Goal: Information Seeking & Learning: Learn about a topic

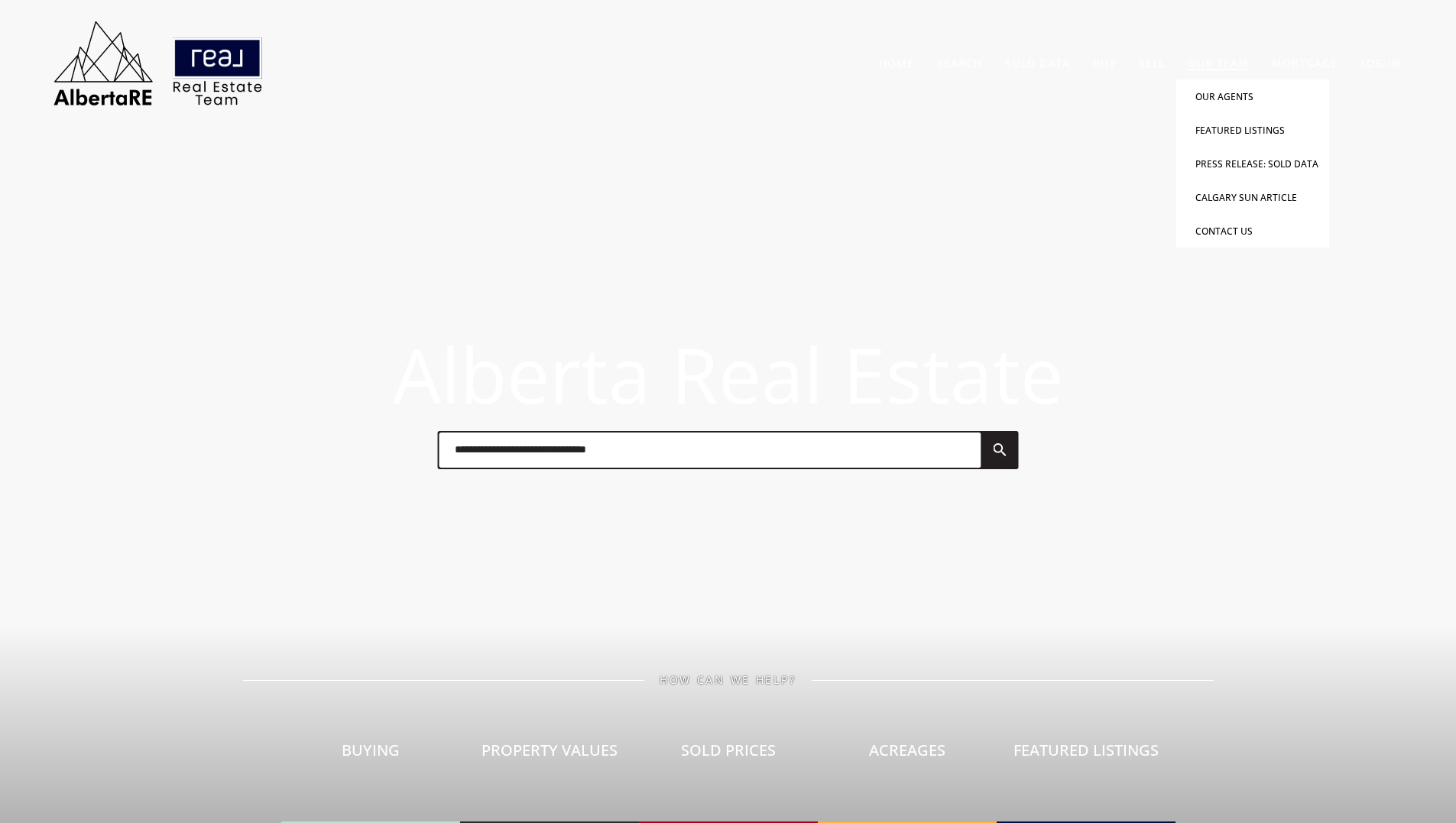
click at [1212, 62] on link "Our Team" at bounding box center [1219, 63] width 61 height 15
click at [1211, 91] on link "Our Agents" at bounding box center [1225, 97] width 58 height 13
click at [1217, 99] on link "Our Agents" at bounding box center [1225, 97] width 58 height 13
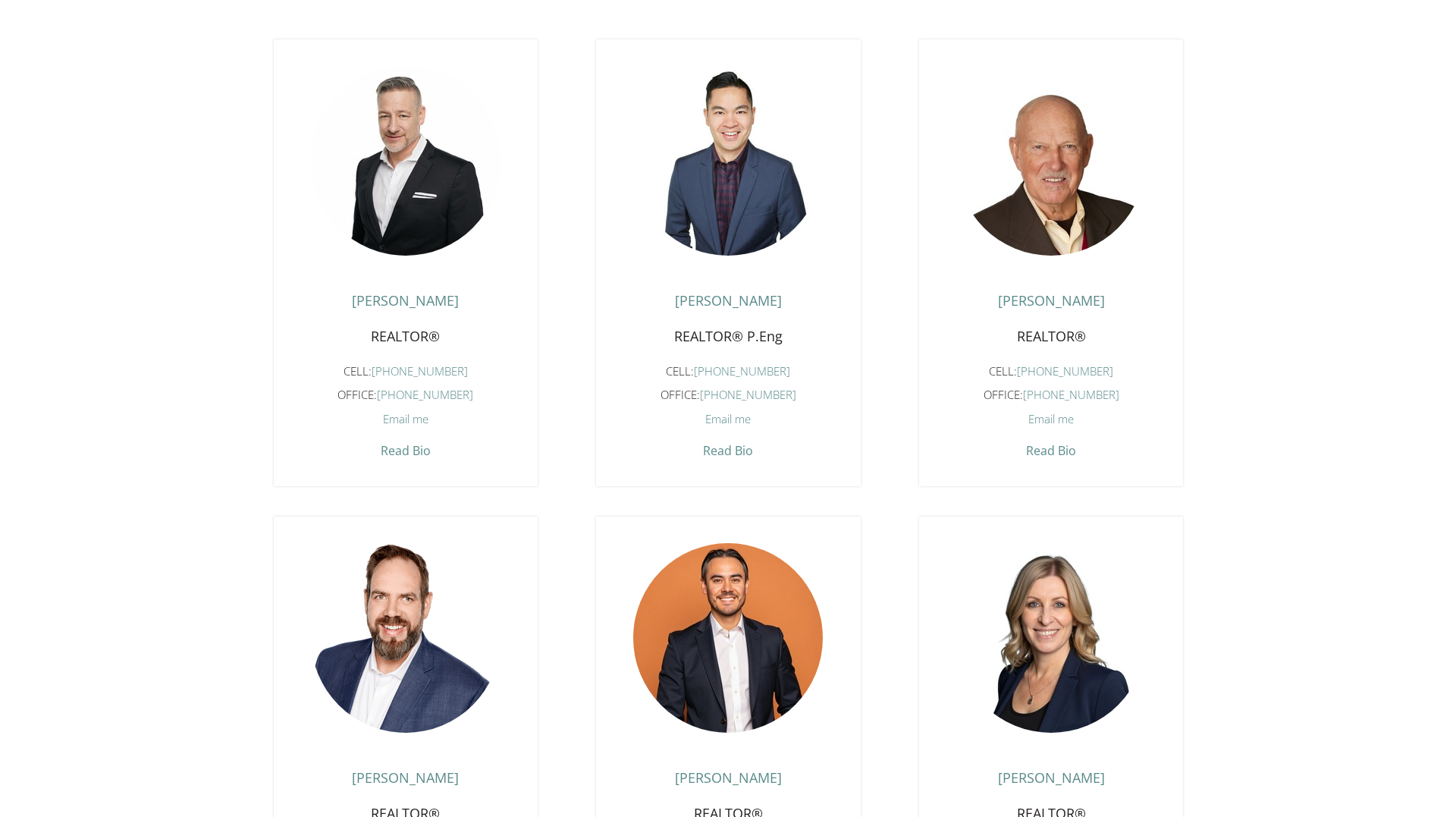
scroll to position [607, 0]
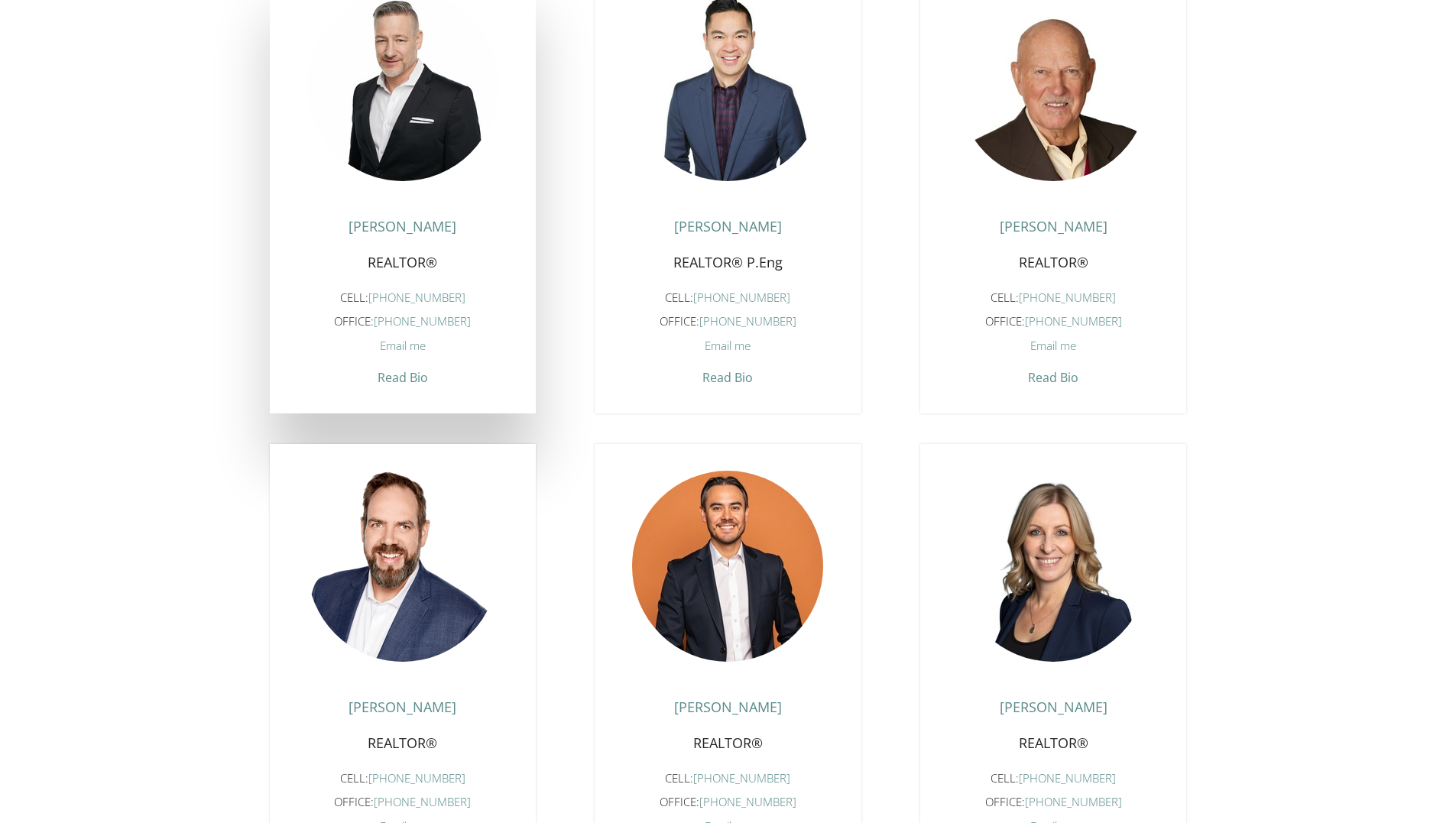
click at [397, 386] on span "Read Bio" at bounding box center [403, 374] width 50 height 24
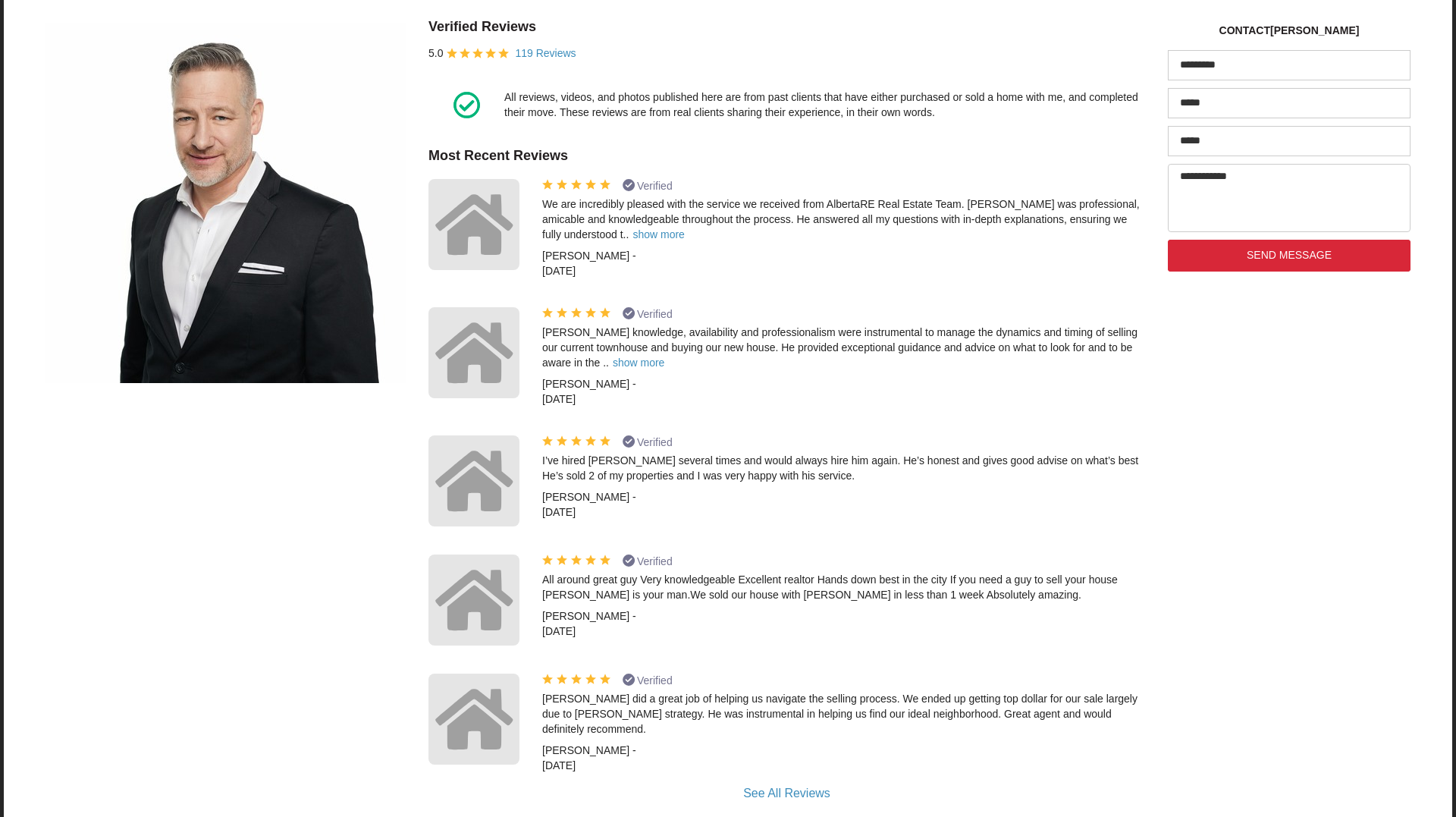
scroll to position [1171, 0]
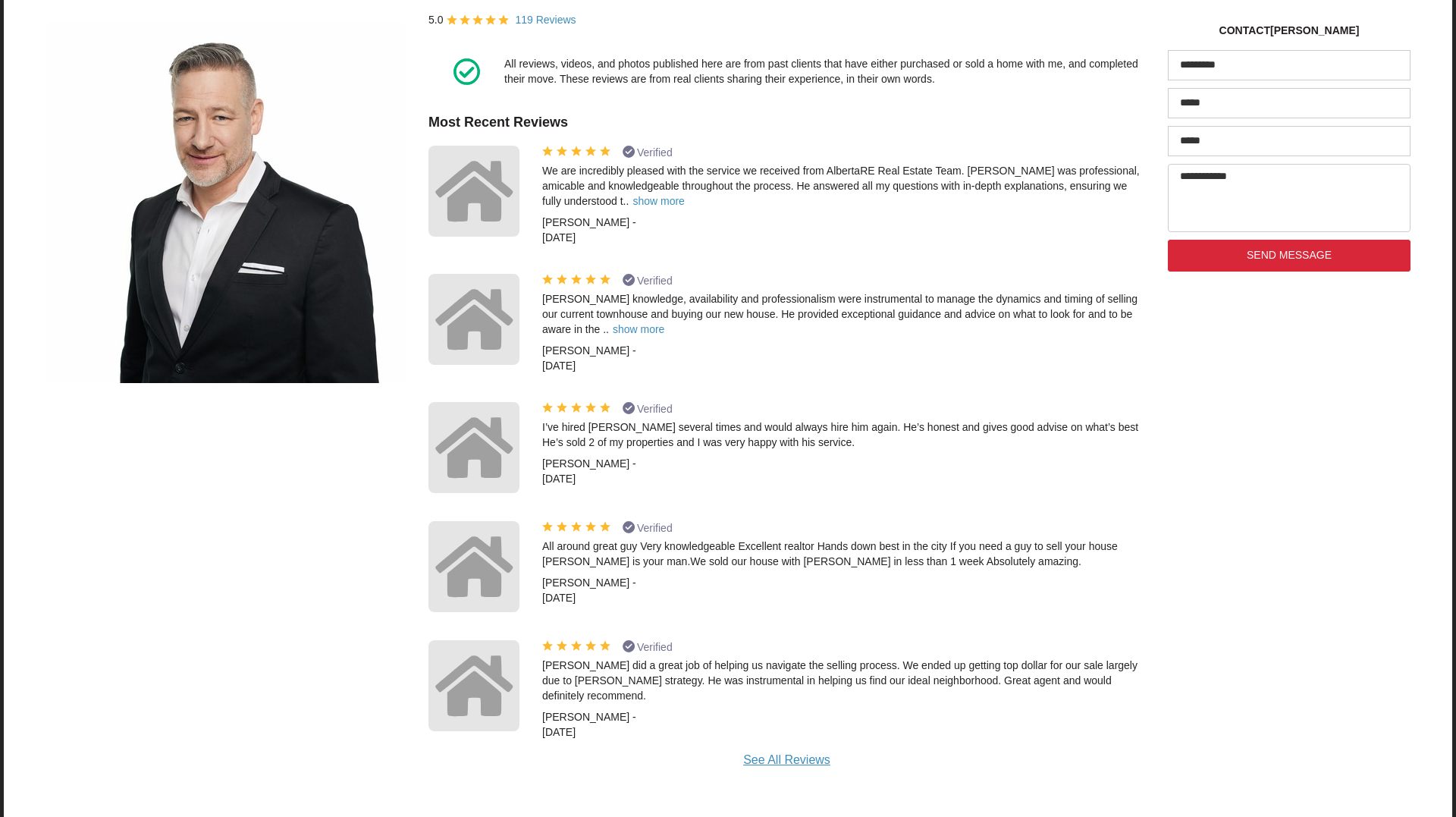
click at [796, 752] on div "See All Reviews" at bounding box center [787, 761] width 717 height 18
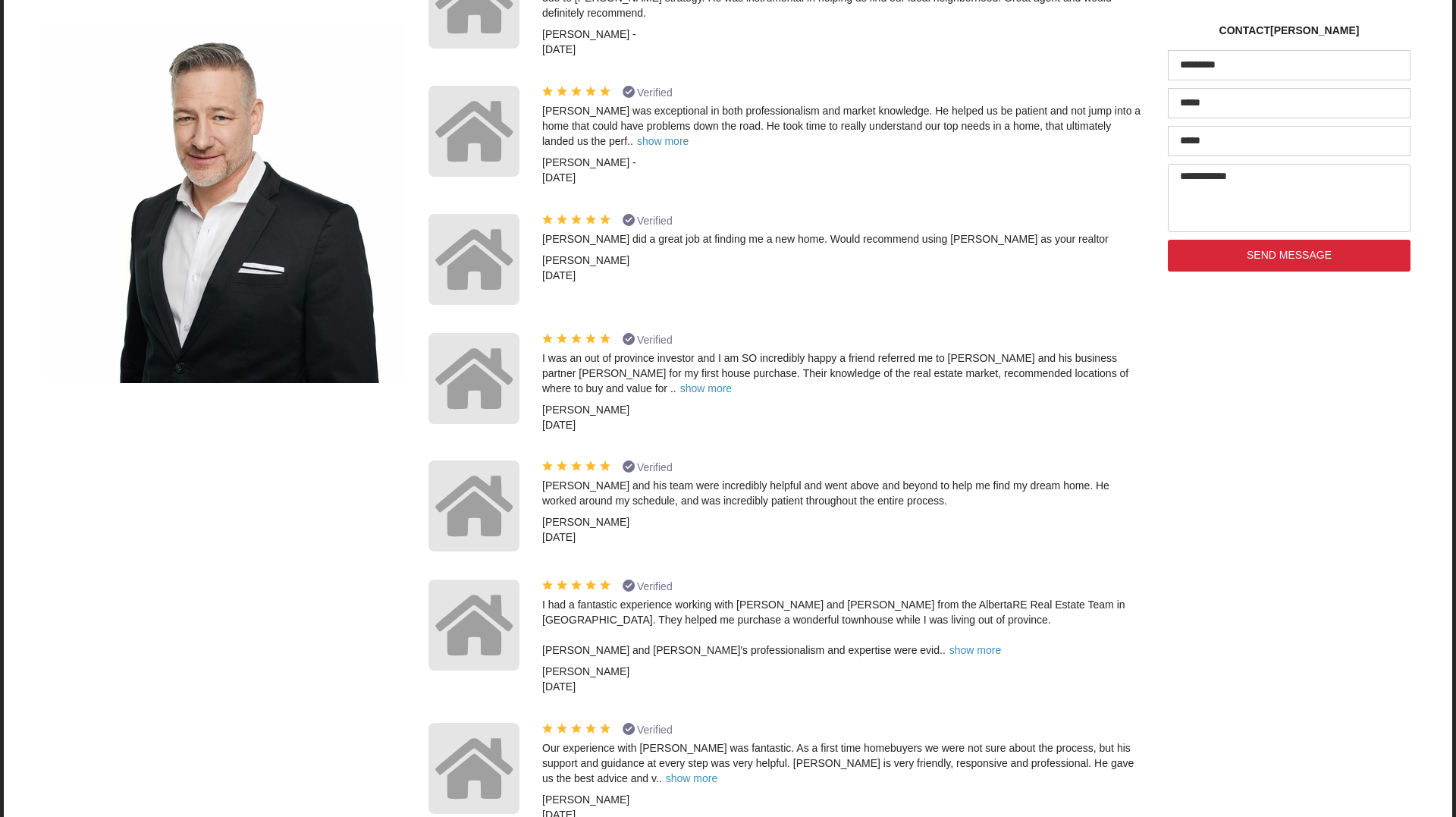
scroll to position [1929, 0]
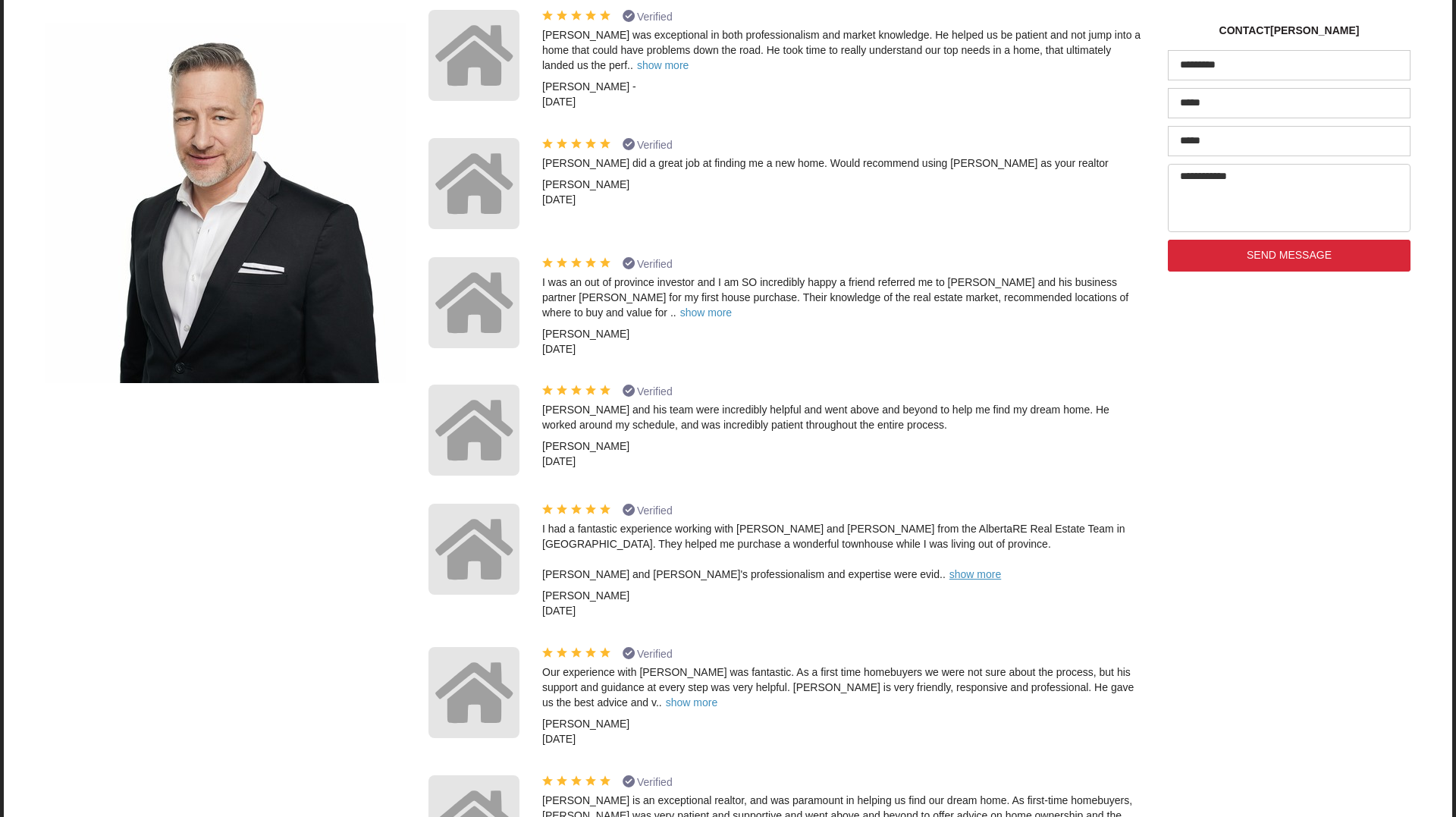
click at [950, 568] on span "show more" at bounding box center [975, 574] width 51 height 12
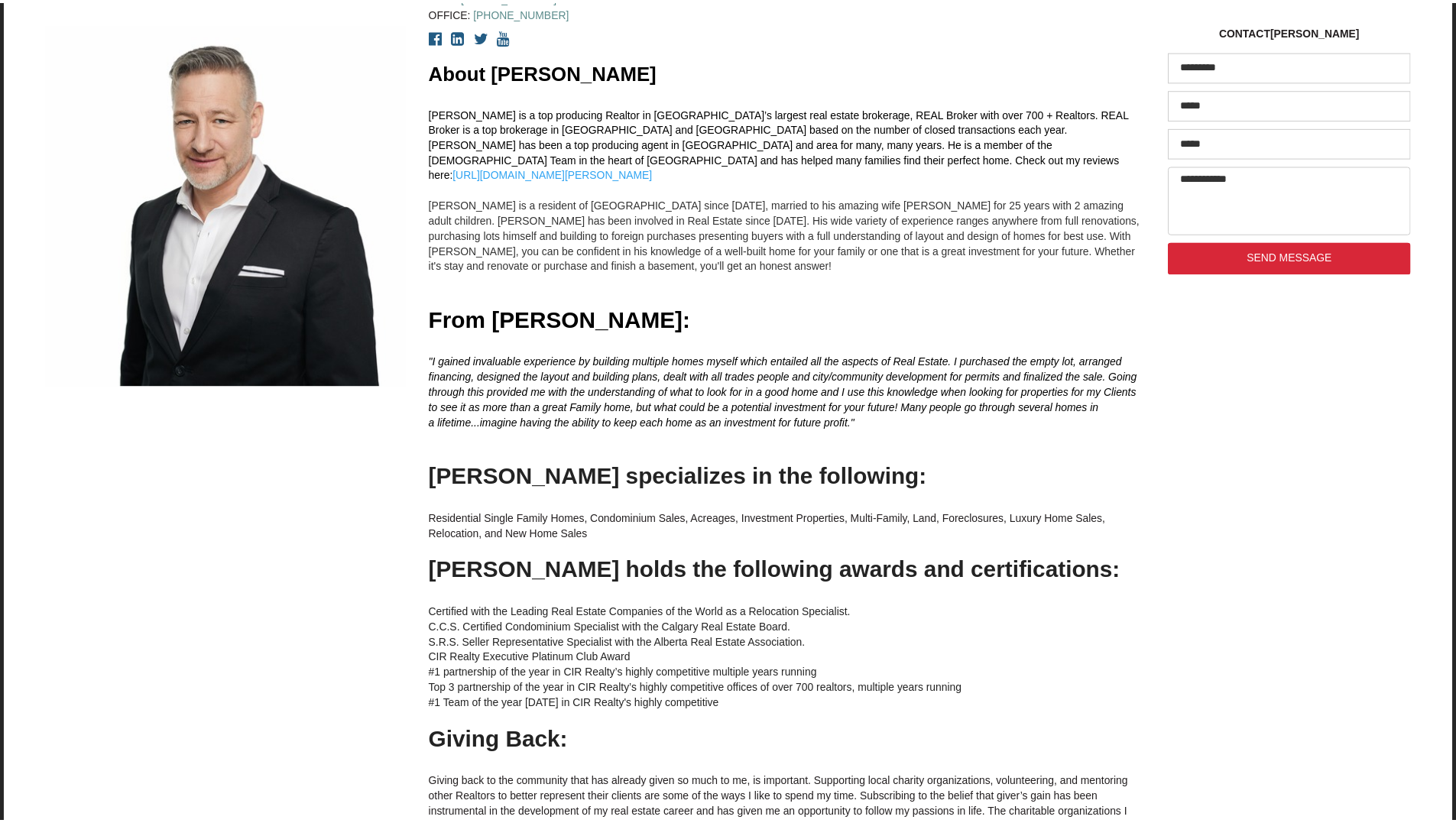
scroll to position [0, 0]
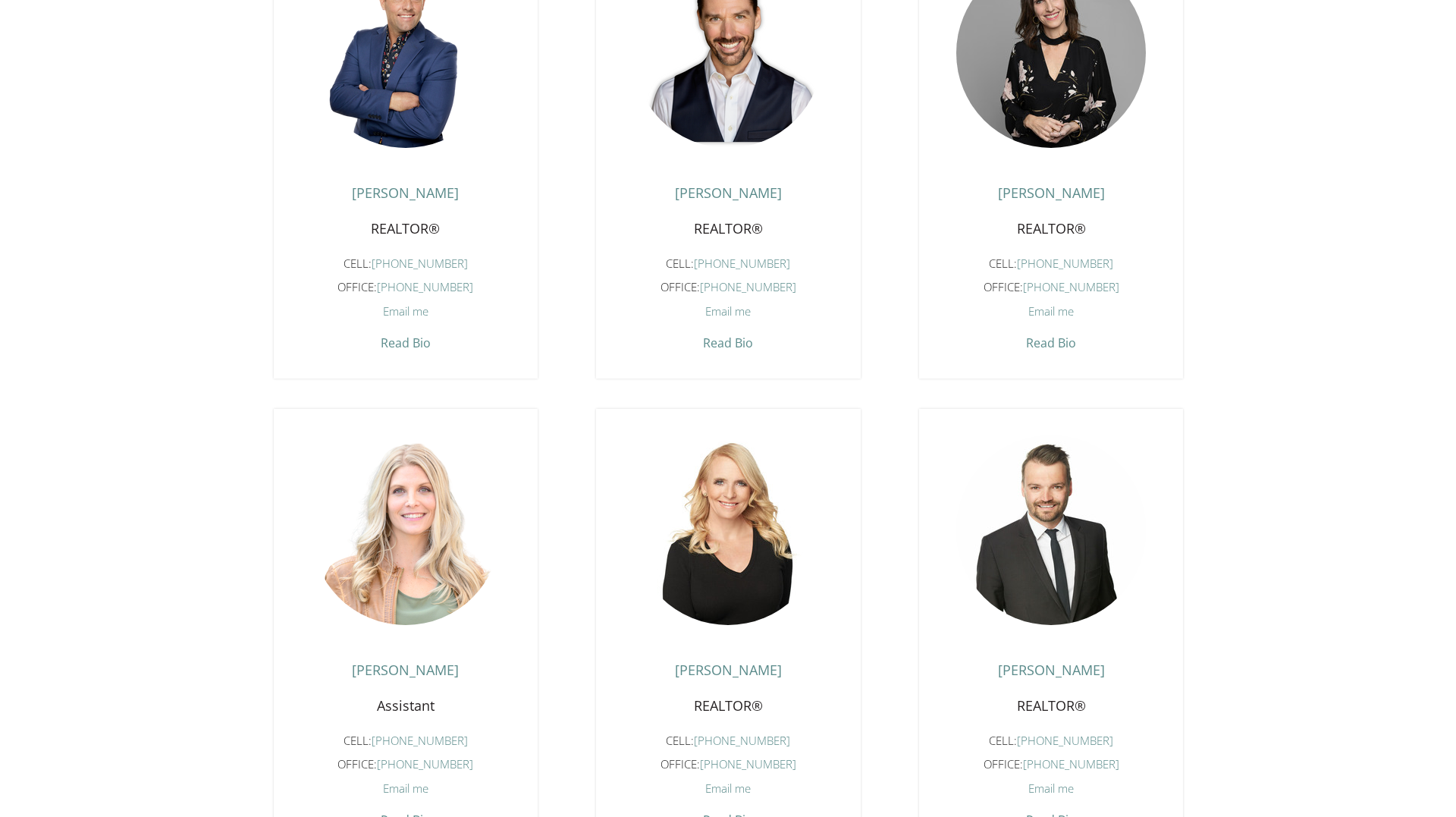
scroll to position [1517, 0]
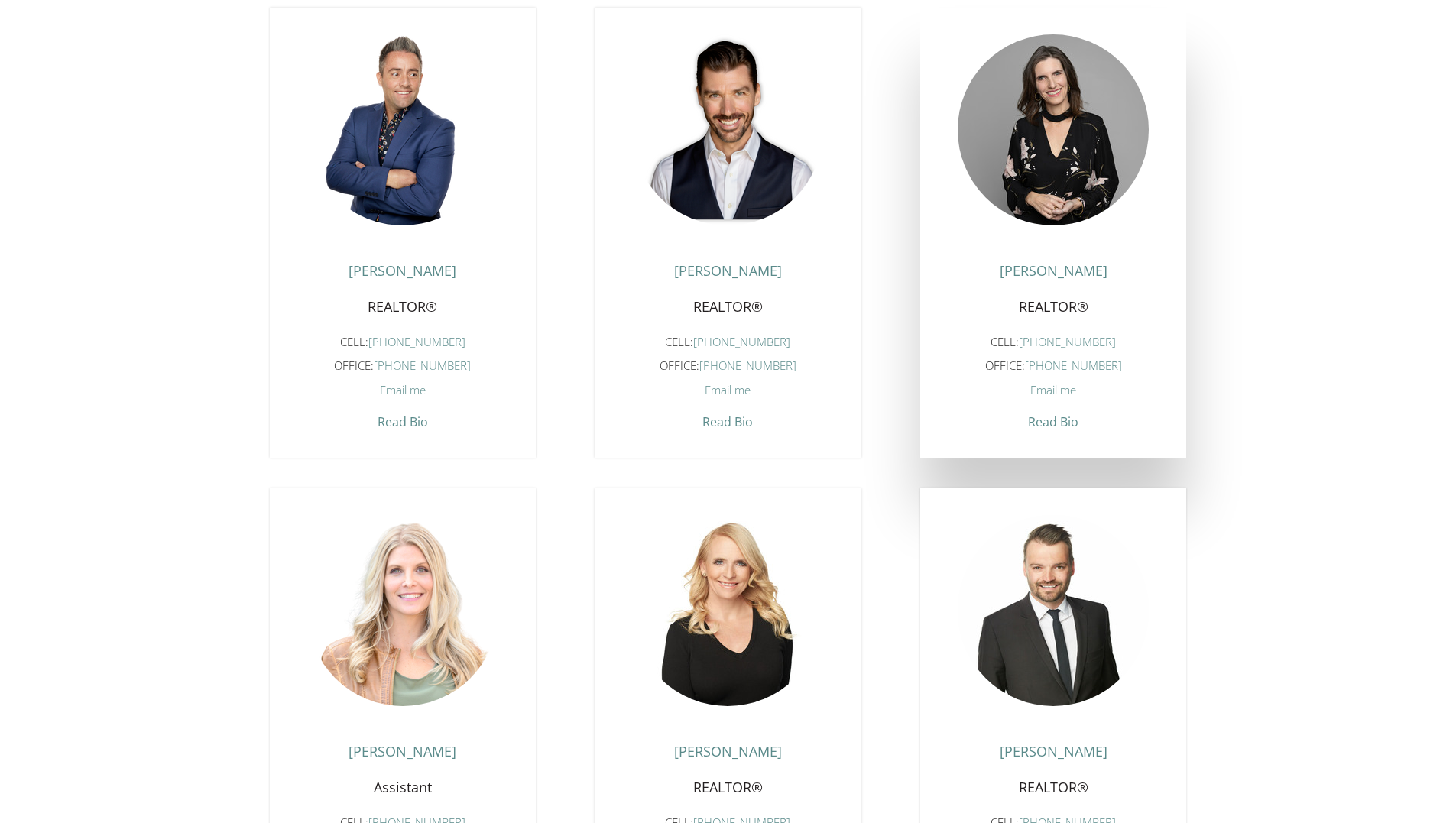
click at [1056, 430] on span "Read Bio" at bounding box center [1053, 418] width 50 height 24
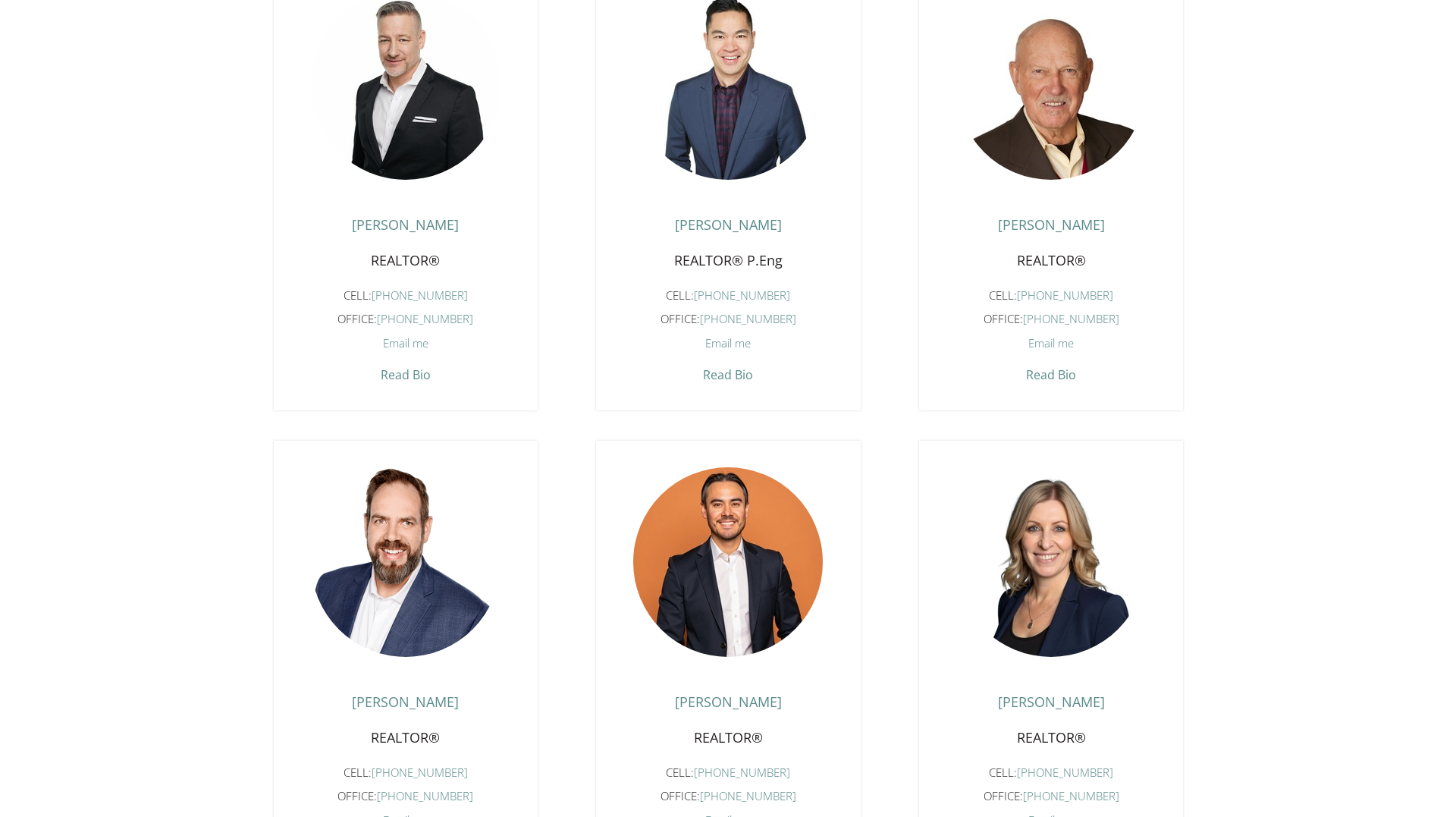
scroll to position [531, 0]
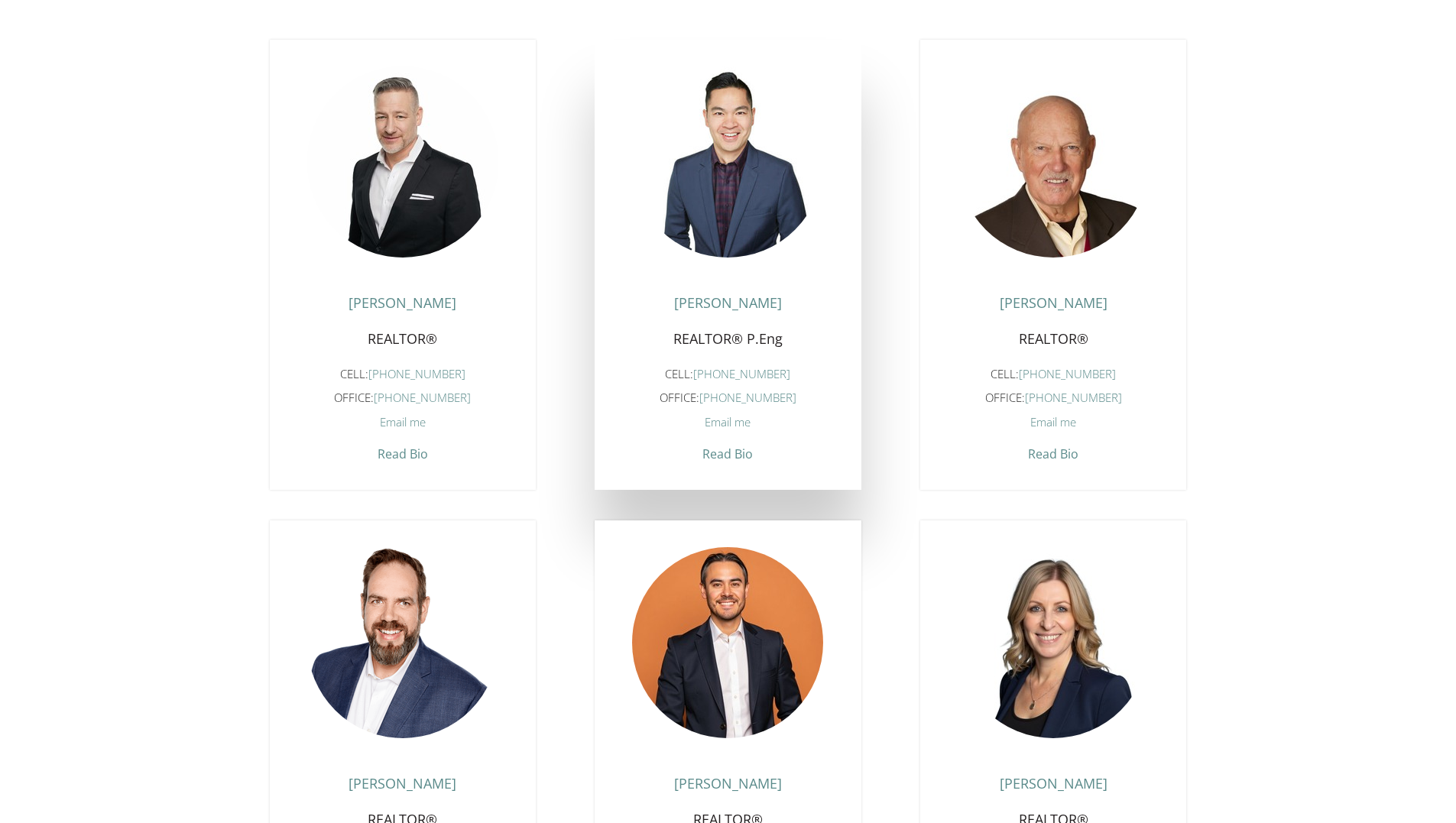
click at [732, 462] on span "Read Bio" at bounding box center [727, 449] width 50 height 24
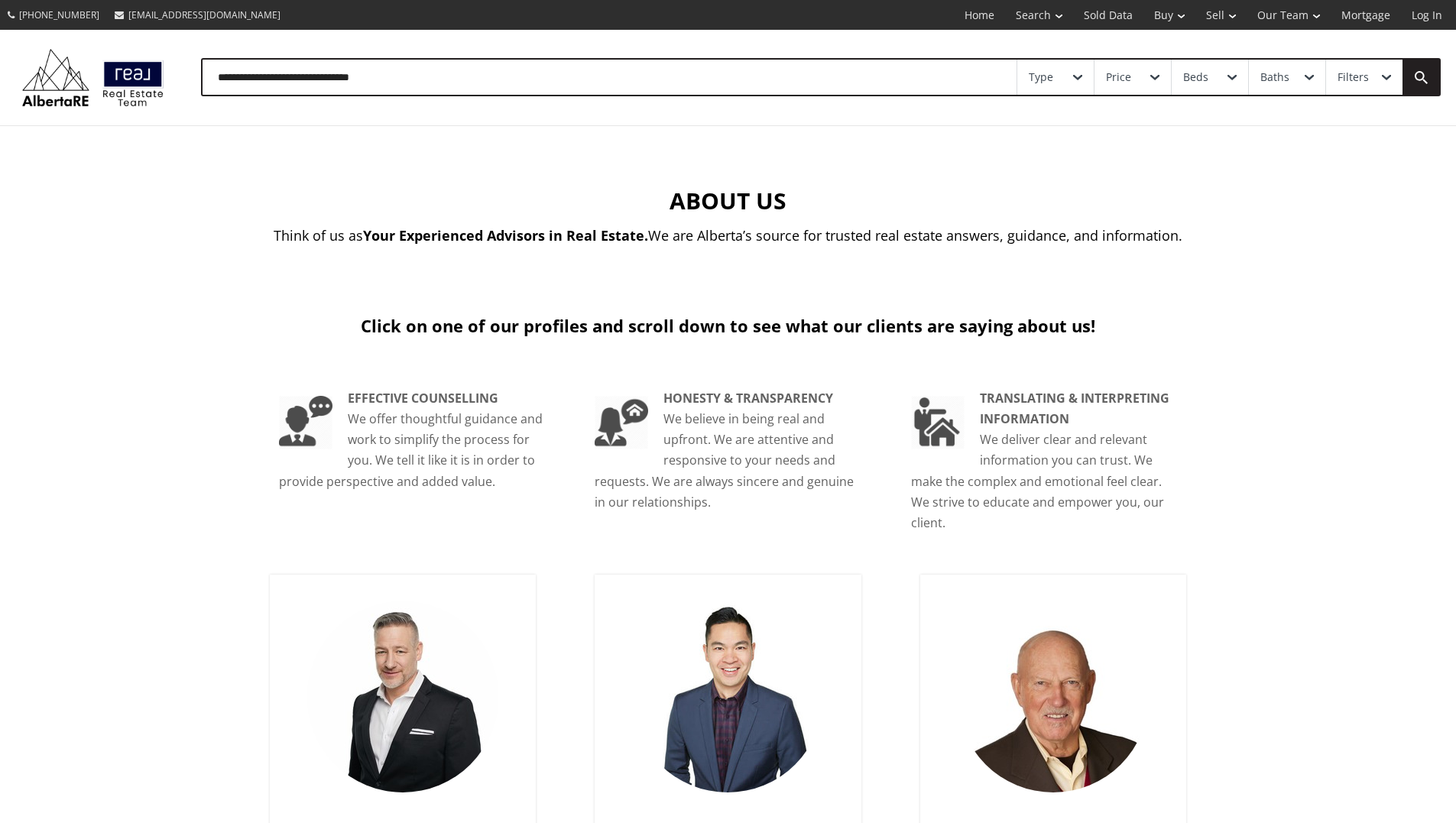
click at [481, 83] on input "text" at bounding box center [609, 77] width 814 height 35
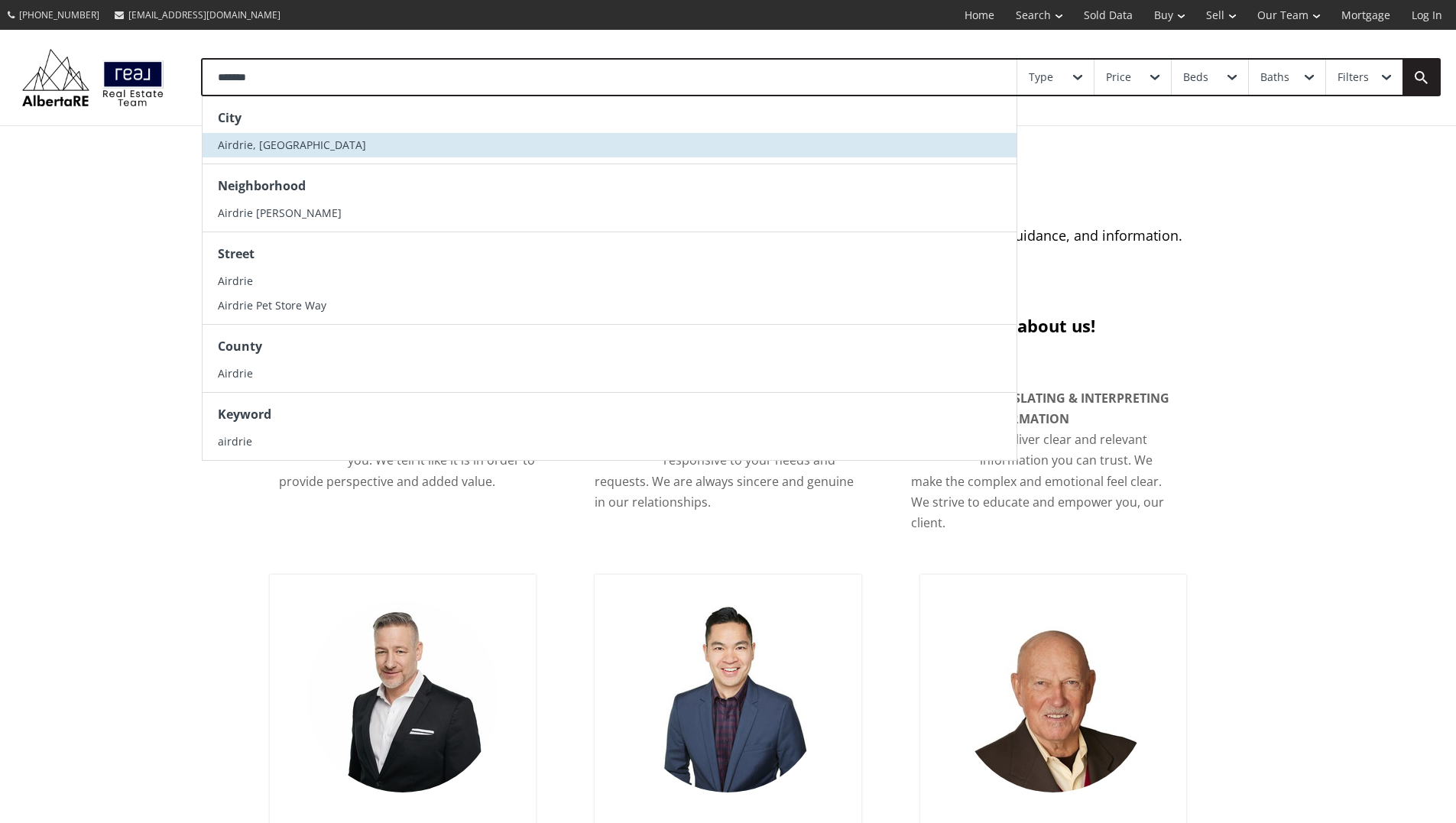
type input "*******"
click at [294, 152] on span "Airdrie, AB" at bounding box center [291, 145] width 148 height 15
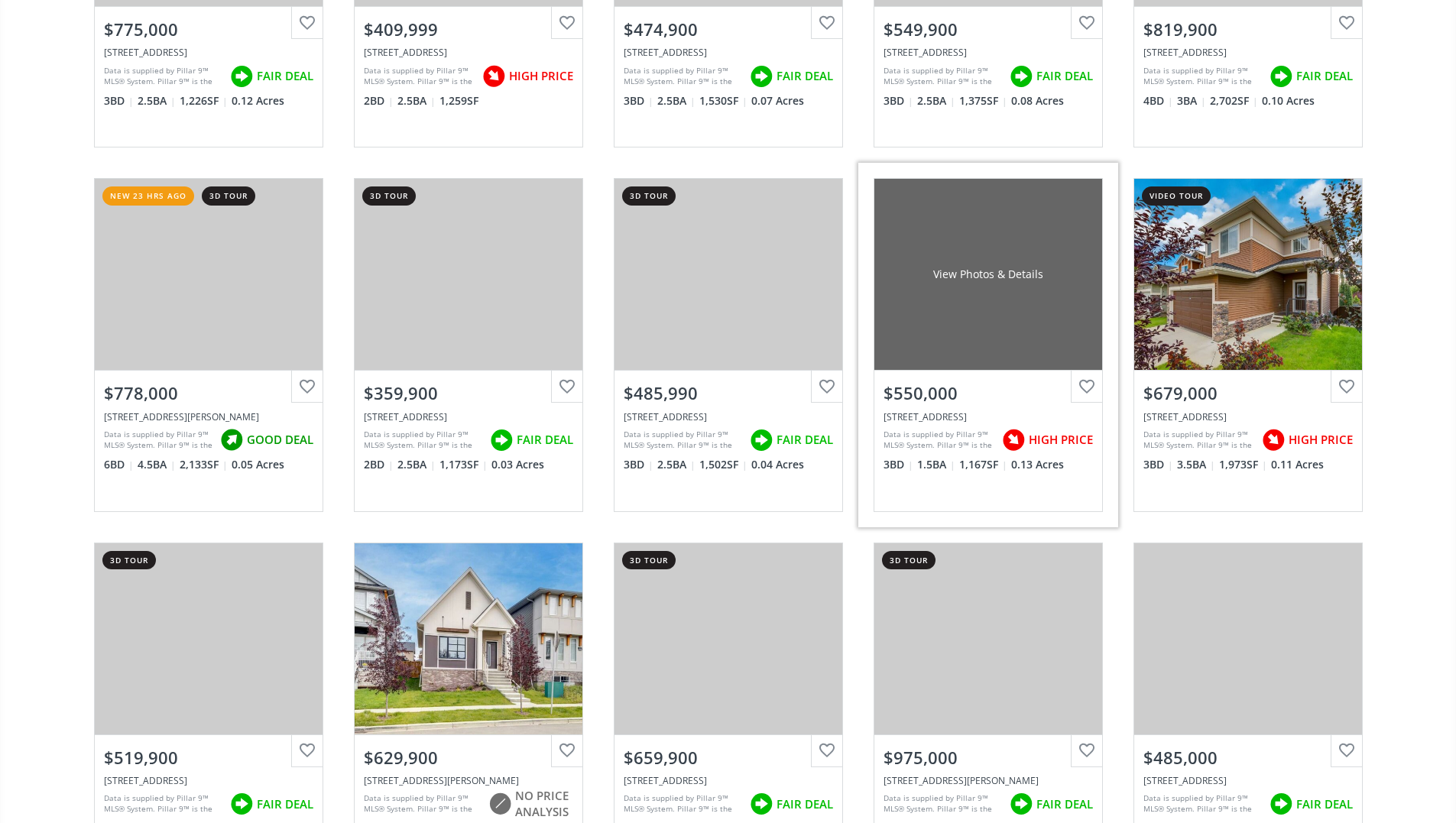
scroll to position [609, 0]
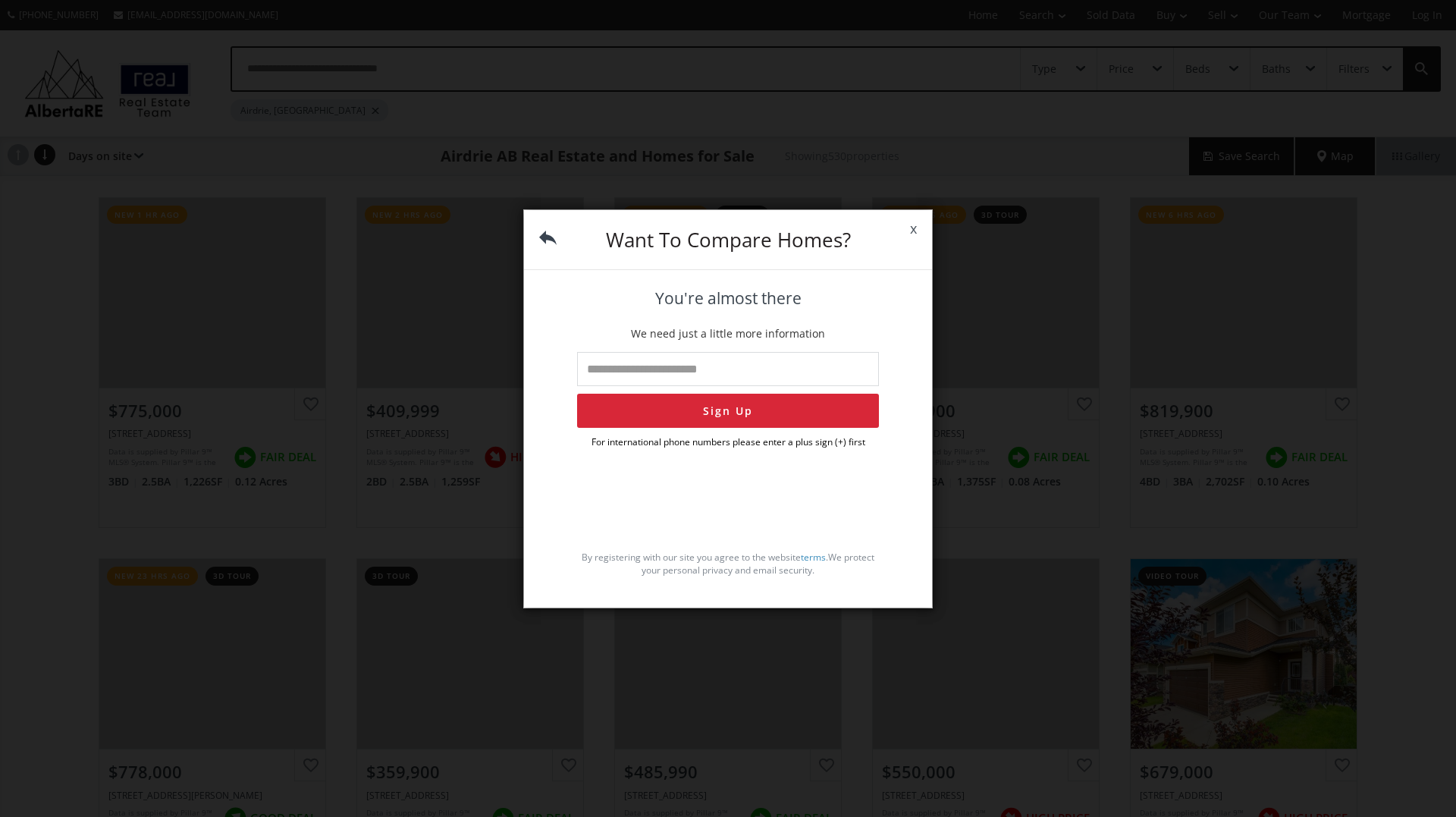
click at [909, 227] on span "x" at bounding box center [913, 229] width 37 height 43
